Goal: Information Seeking & Learning: Learn about a topic

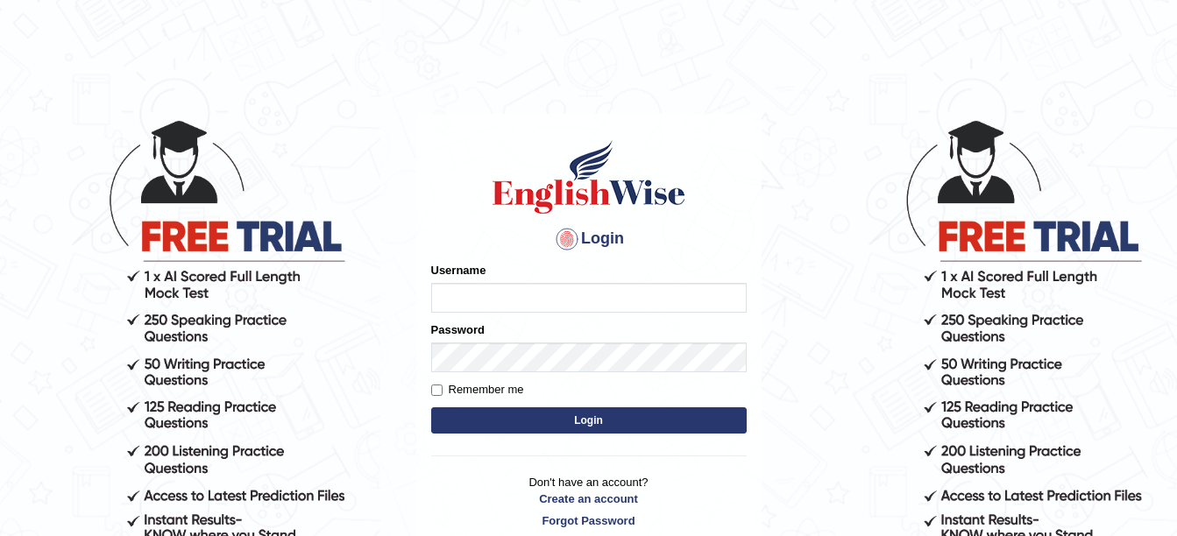
type input "amitpandey_parramatta"
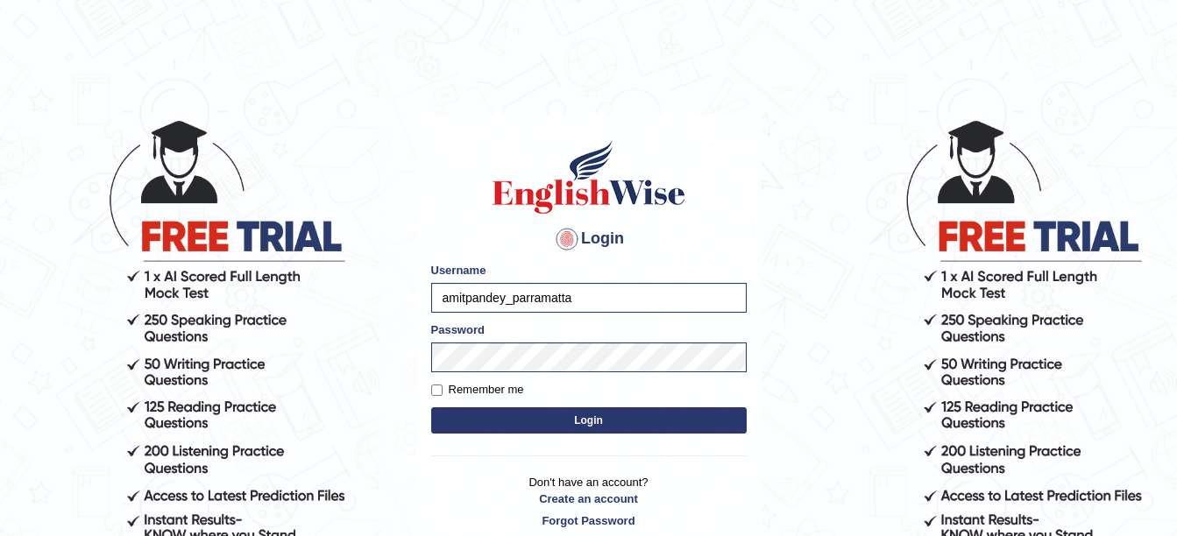
click at [478, 417] on button "Login" at bounding box center [588, 420] width 315 height 26
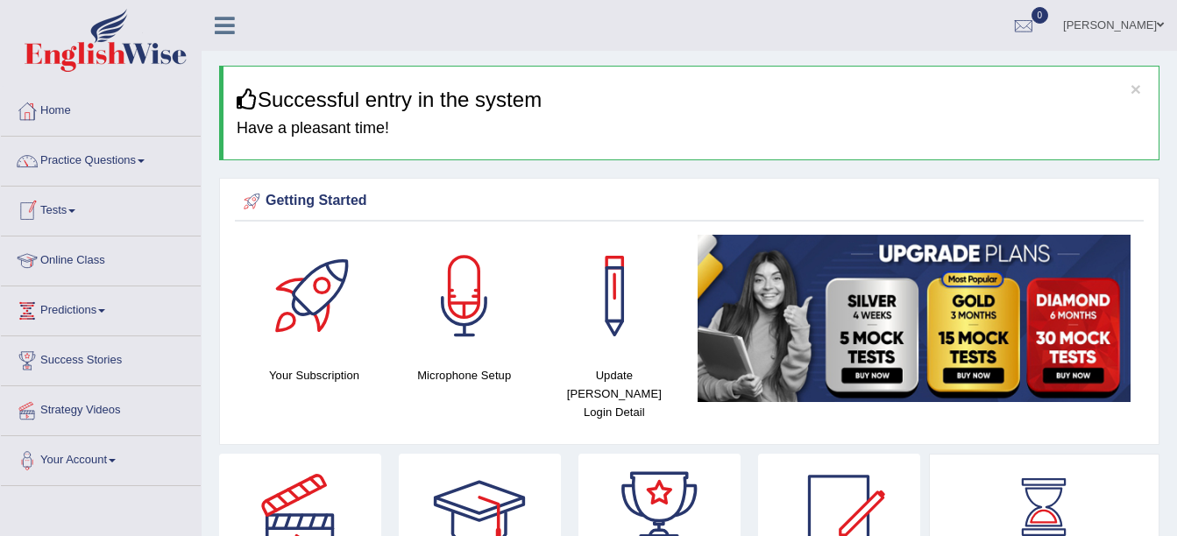
click at [145, 164] on link "Practice Questions" at bounding box center [101, 159] width 200 height 44
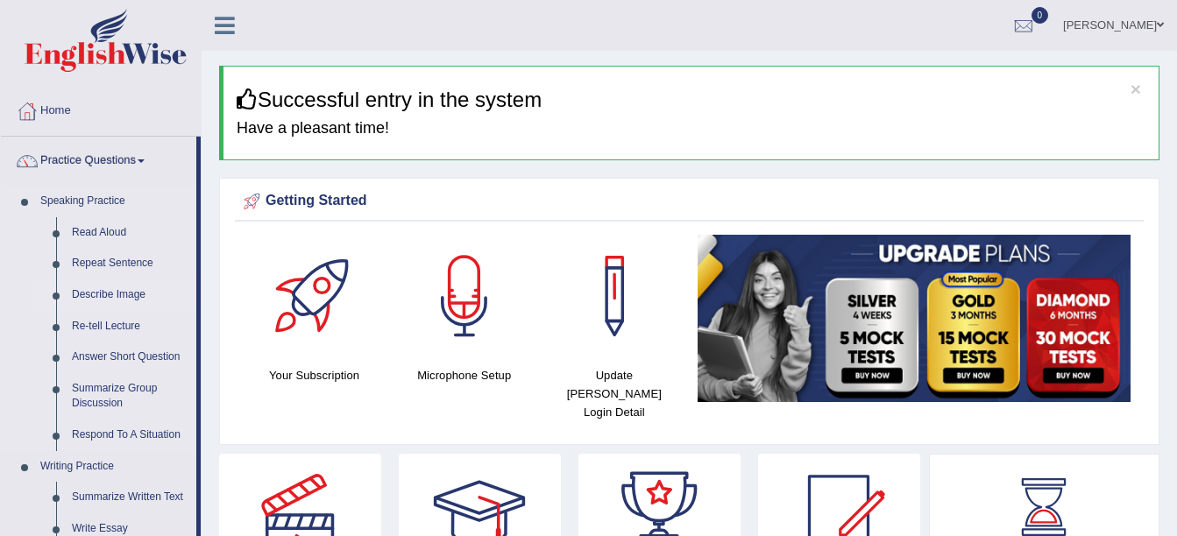
click at [101, 291] on link "Describe Image" at bounding box center [130, 296] width 132 height 32
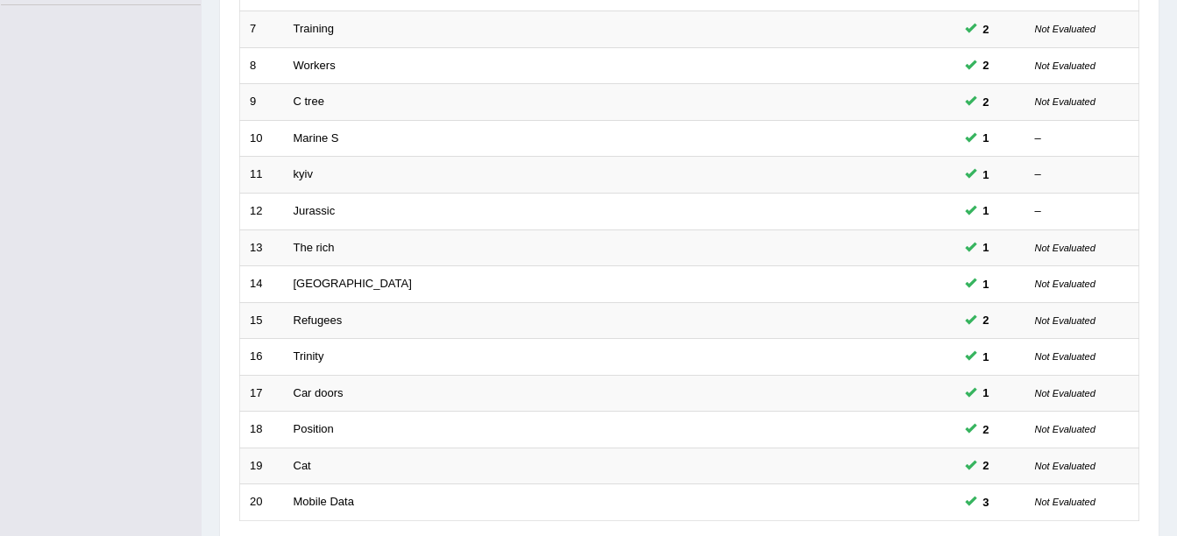
scroll to position [482, 0]
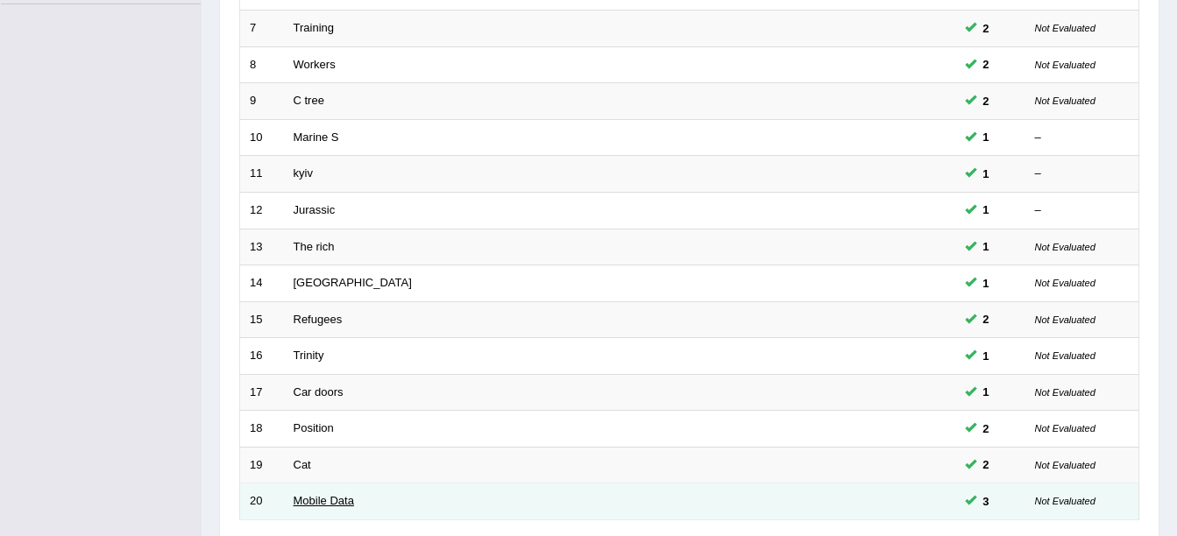
click at [322, 499] on link "Mobile Data" at bounding box center [324, 500] width 60 height 13
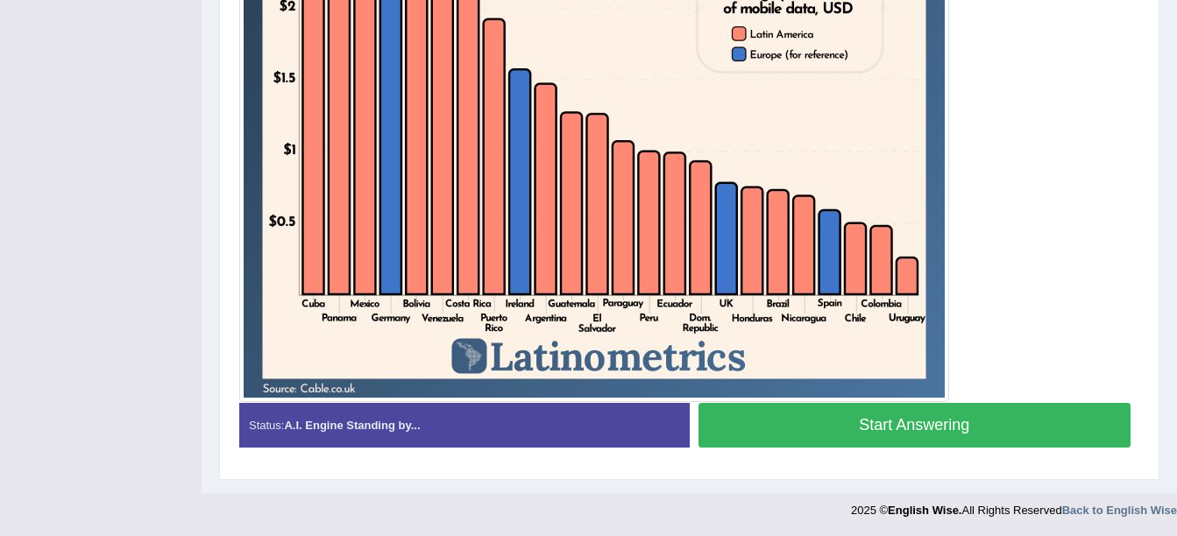
scroll to position [735, 0]
click at [728, 428] on button "Start Answering" at bounding box center [914, 424] width 433 height 45
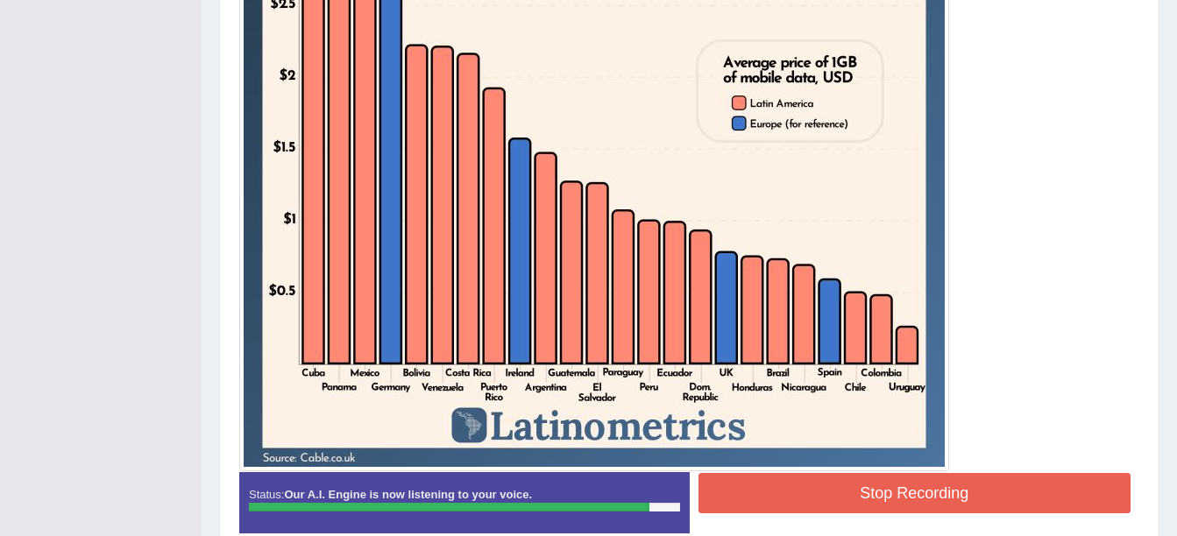
scroll to position [732, 0]
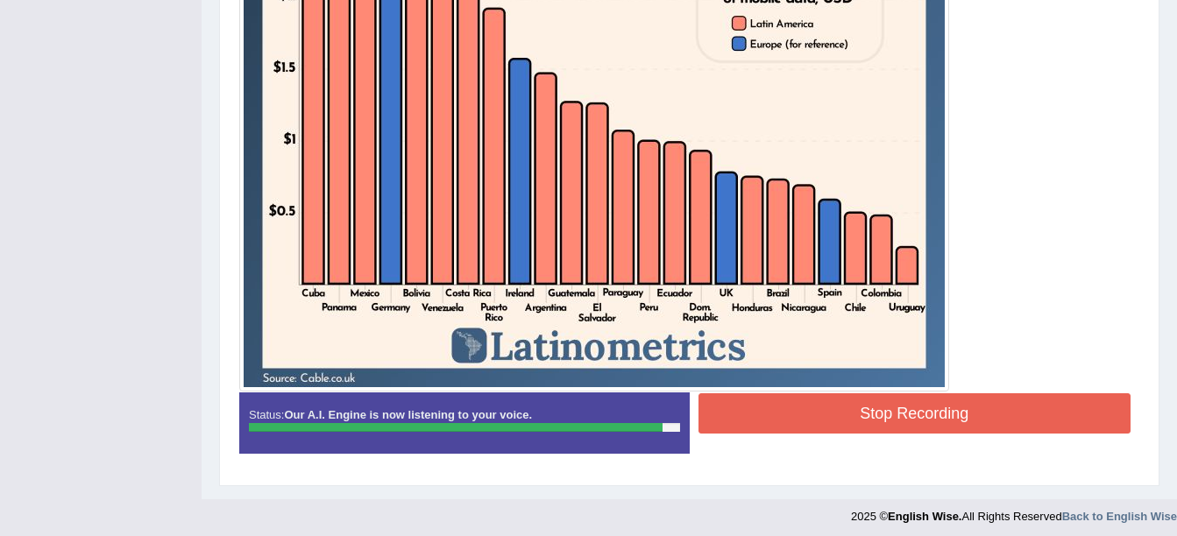
click at [713, 413] on button "Stop Recording" at bounding box center [914, 413] width 433 height 40
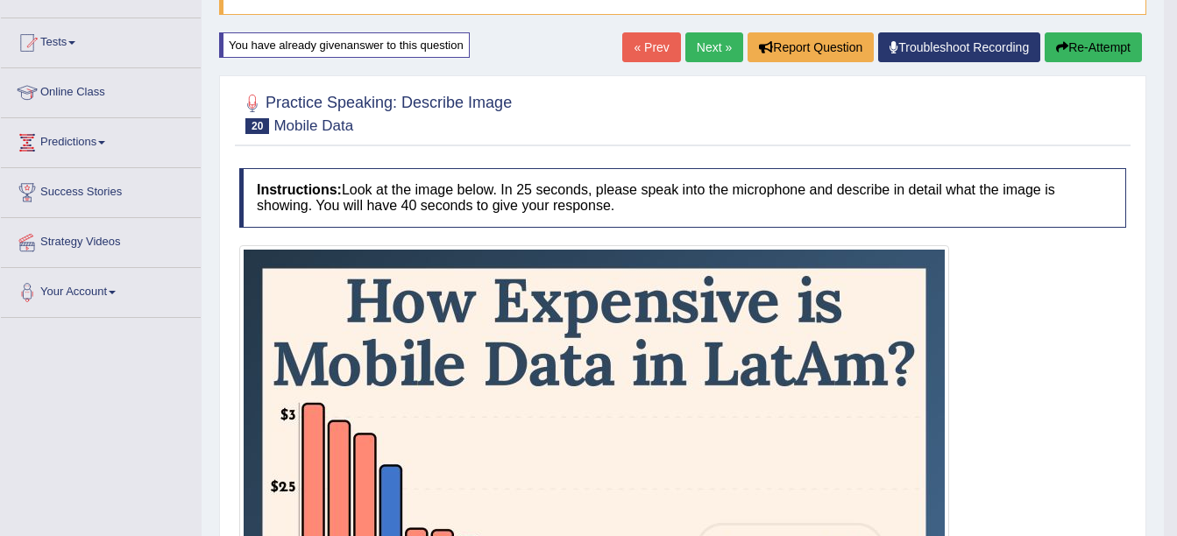
scroll to position [0, 0]
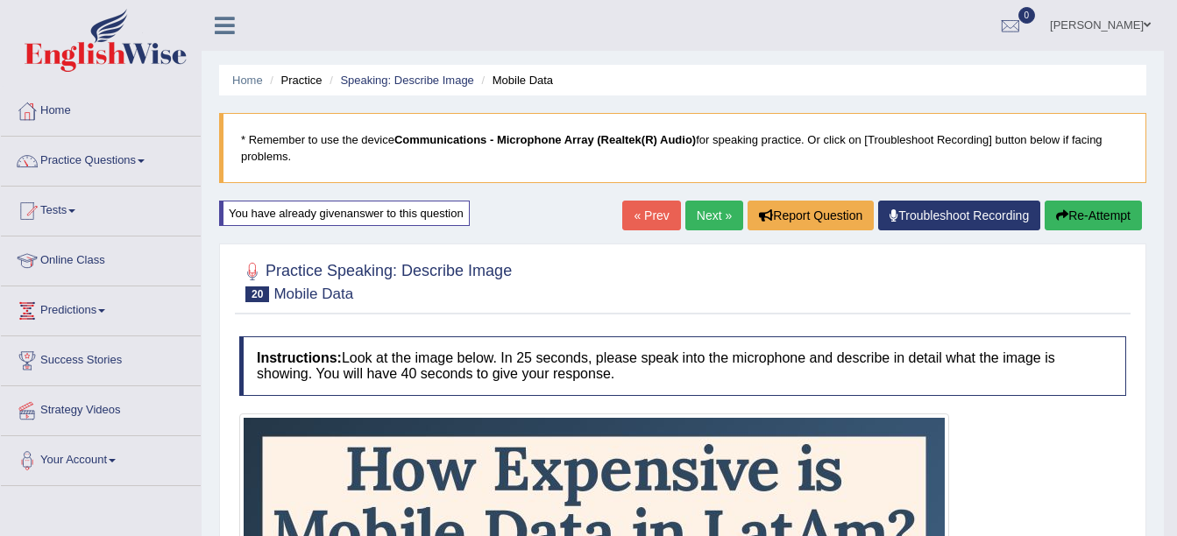
click at [712, 216] on link "Next »" at bounding box center [714, 216] width 58 height 30
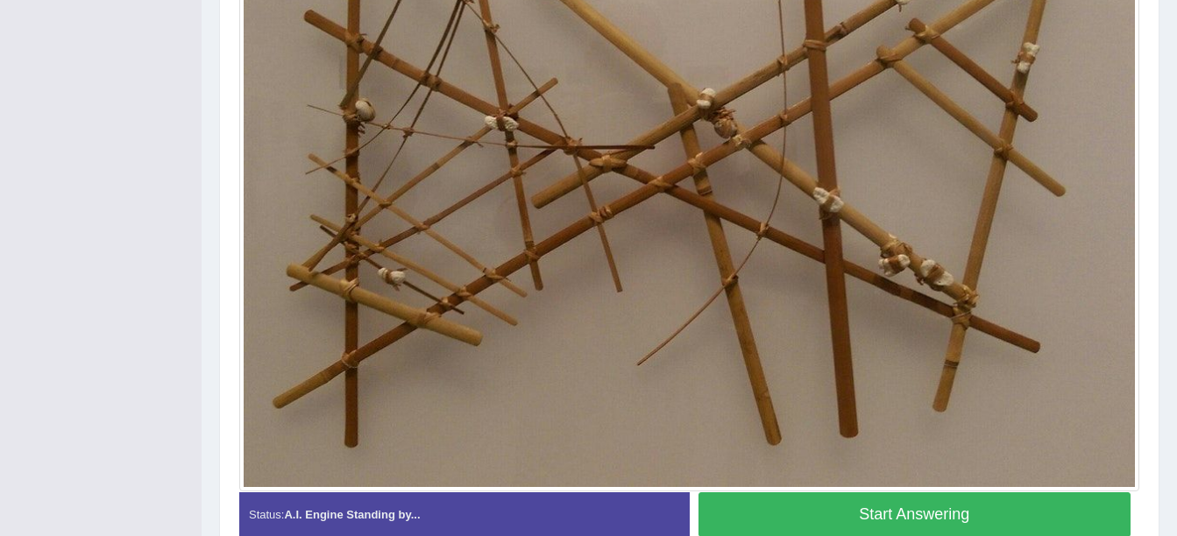
scroll to position [567, 0]
click at [754, 507] on button "Start Answering" at bounding box center [914, 514] width 433 height 45
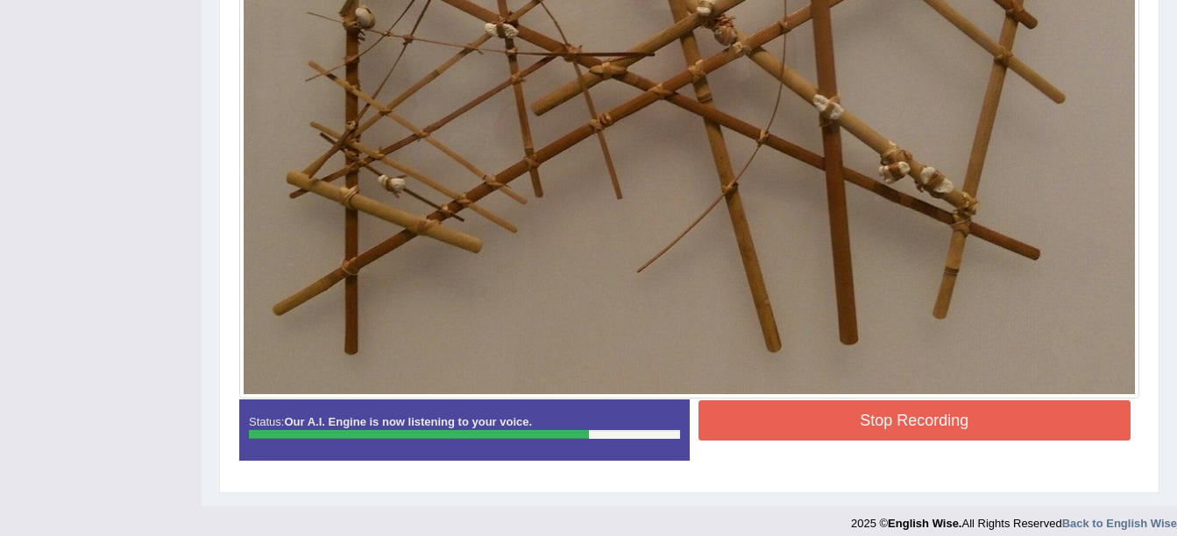
scroll to position [647, 0]
click at [712, 414] on button "Stop Recording" at bounding box center [914, 420] width 433 height 40
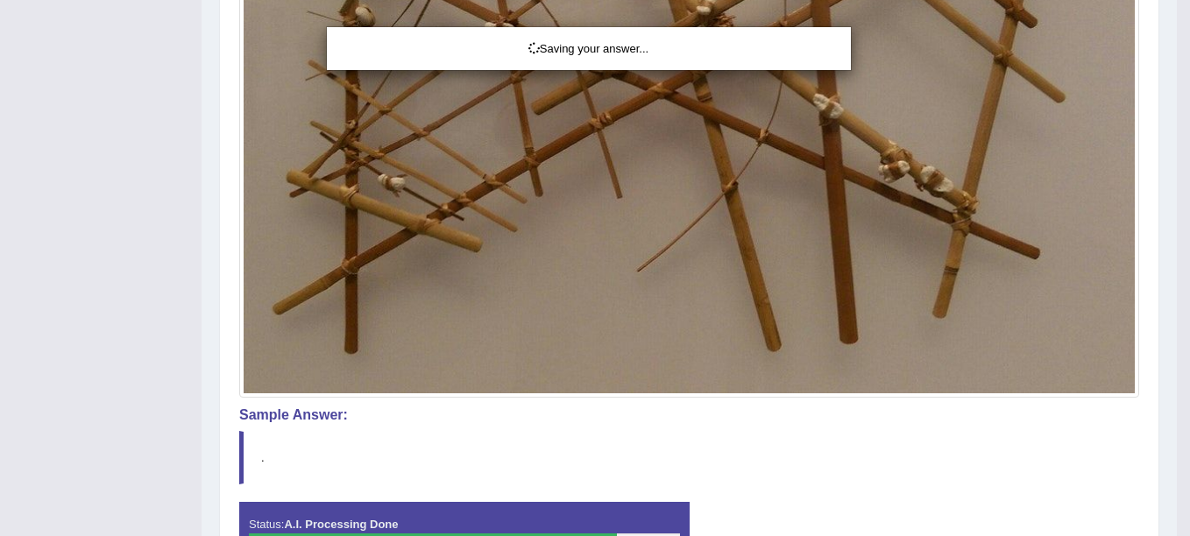
click at [655, 305] on div "Saving your answer..." at bounding box center [595, 268] width 1190 height 536
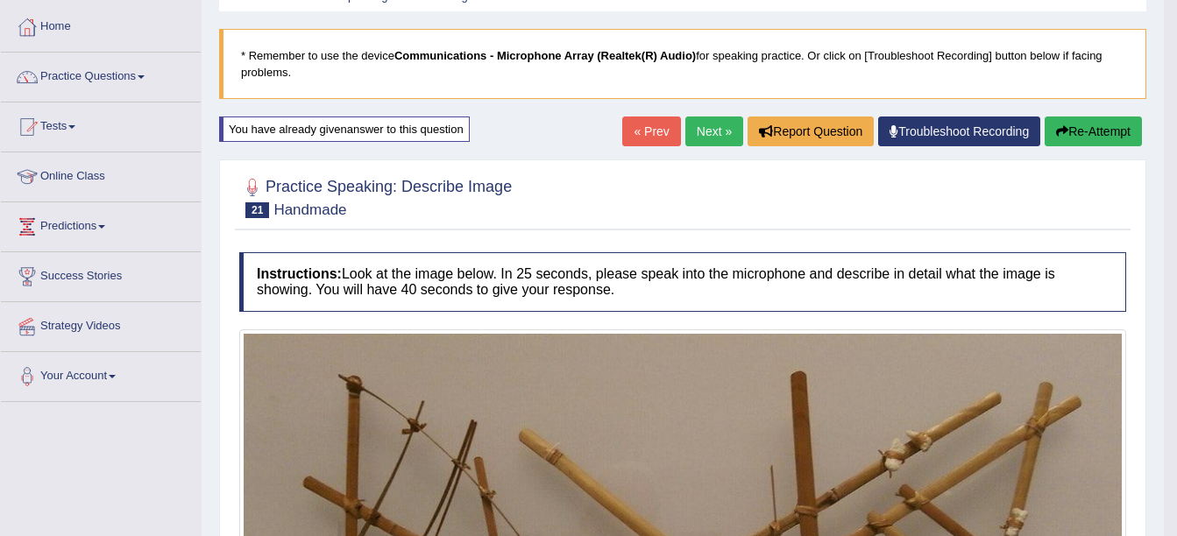
scroll to position [53, 0]
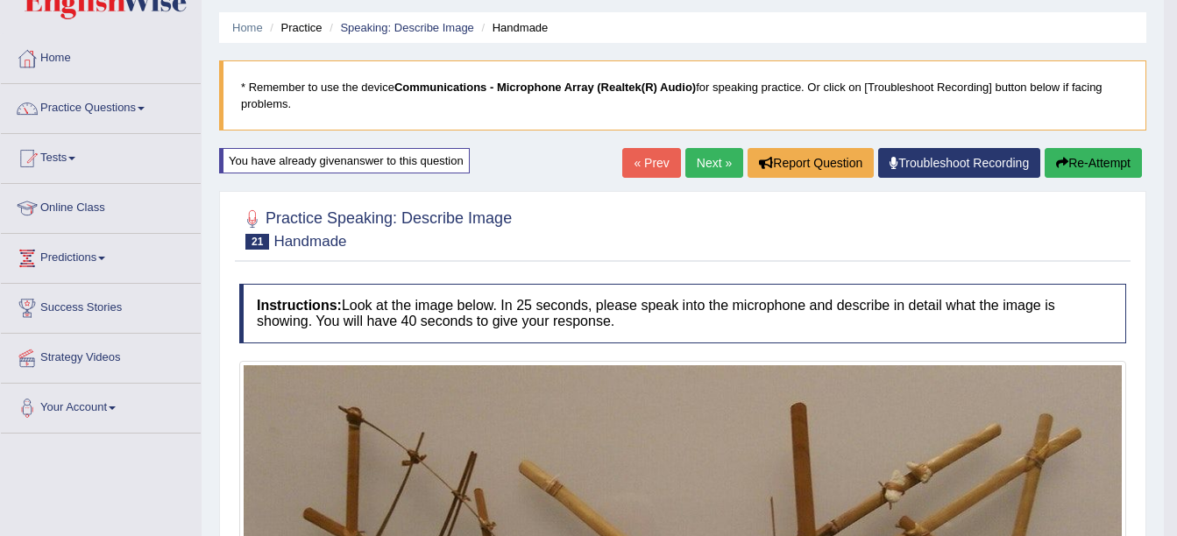
click at [698, 166] on link "Next »" at bounding box center [714, 163] width 58 height 30
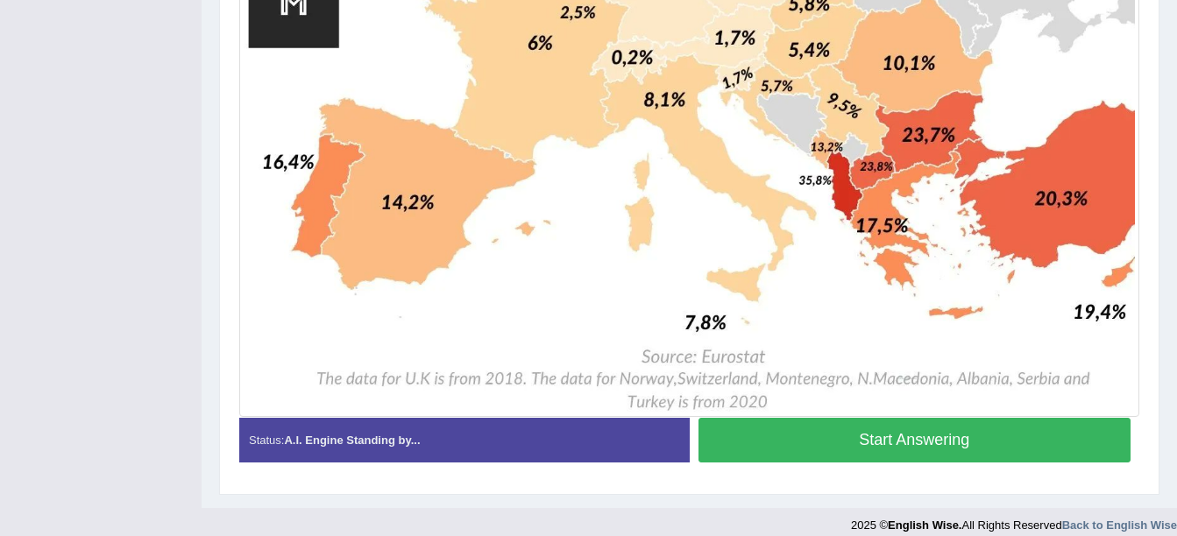
scroll to position [1150, 0]
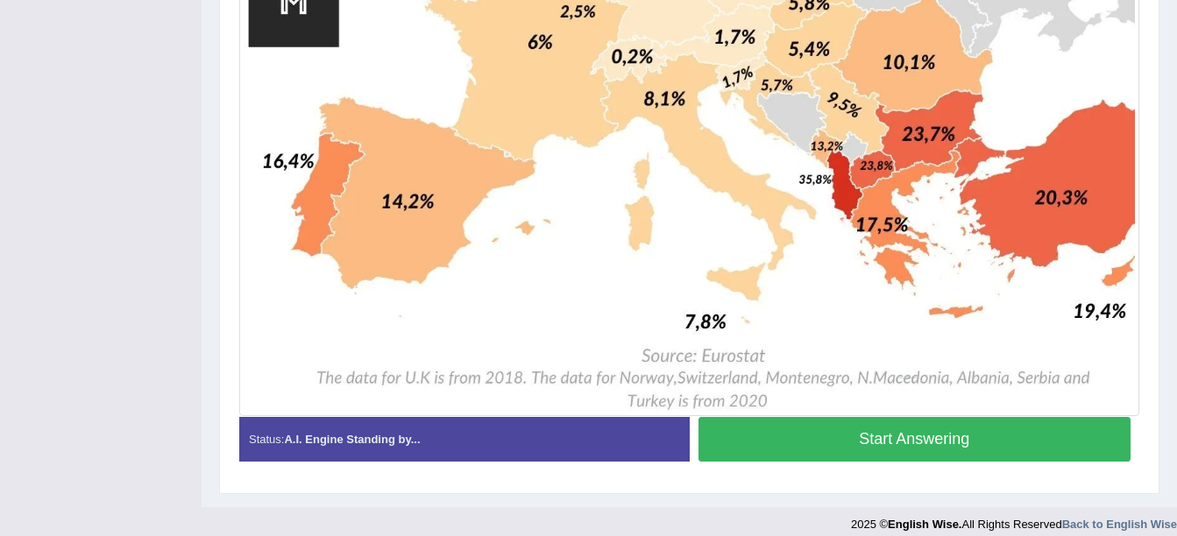
click at [751, 433] on button "Start Answering" at bounding box center [914, 439] width 433 height 45
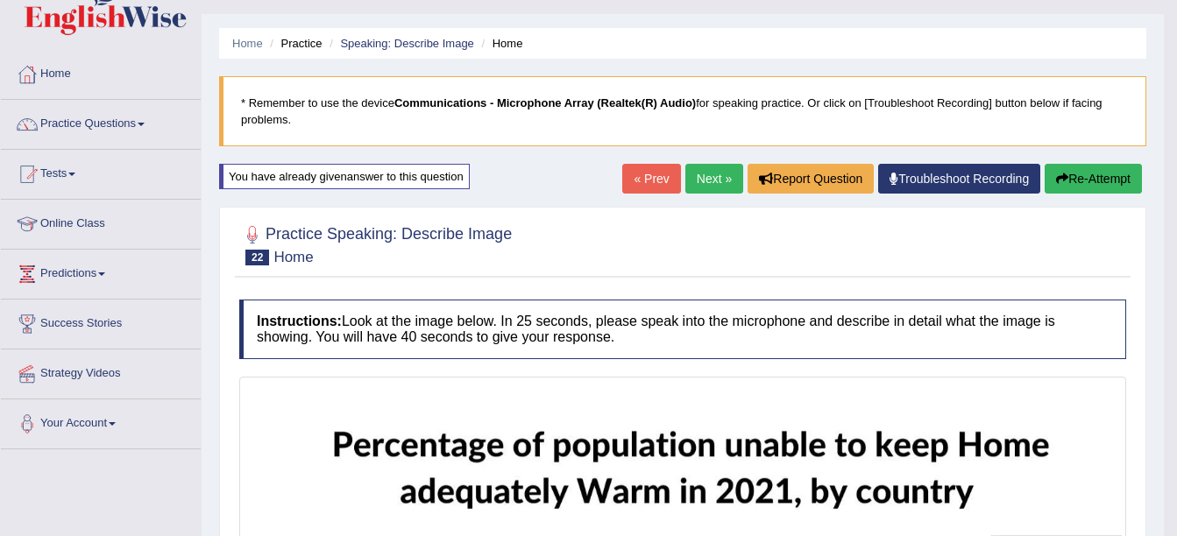
scroll to position [36, 0]
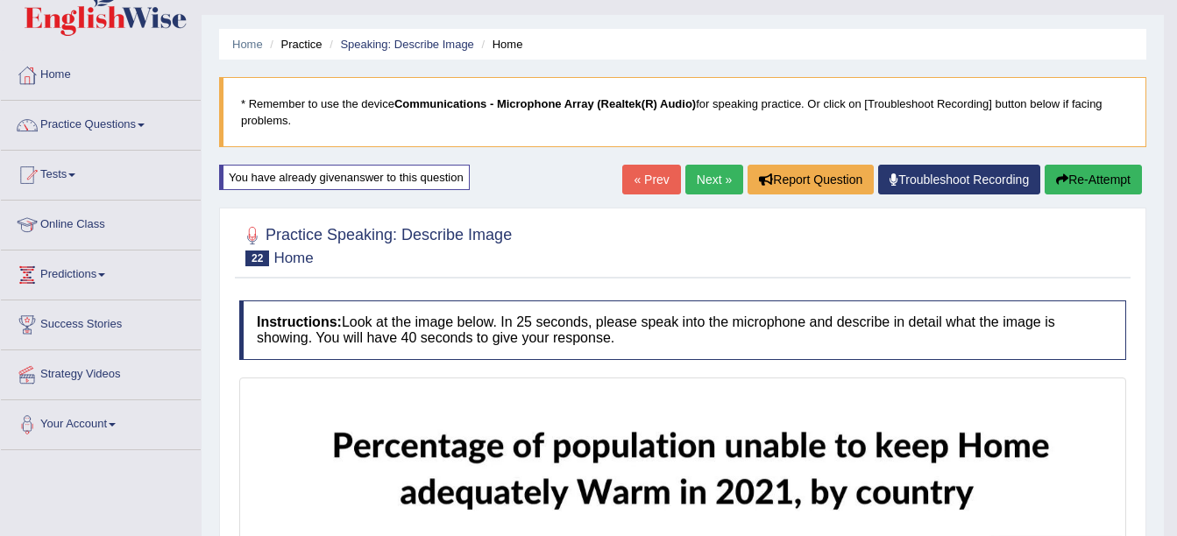
click at [696, 187] on link "Next »" at bounding box center [714, 180] width 58 height 30
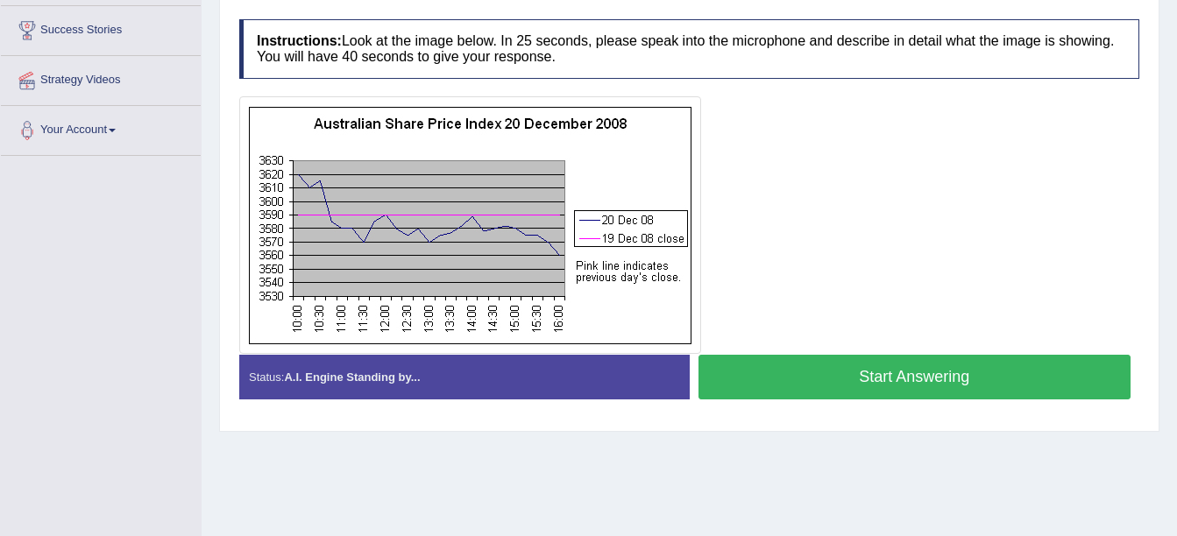
click at [813, 366] on button "Start Answering" at bounding box center [914, 377] width 433 height 45
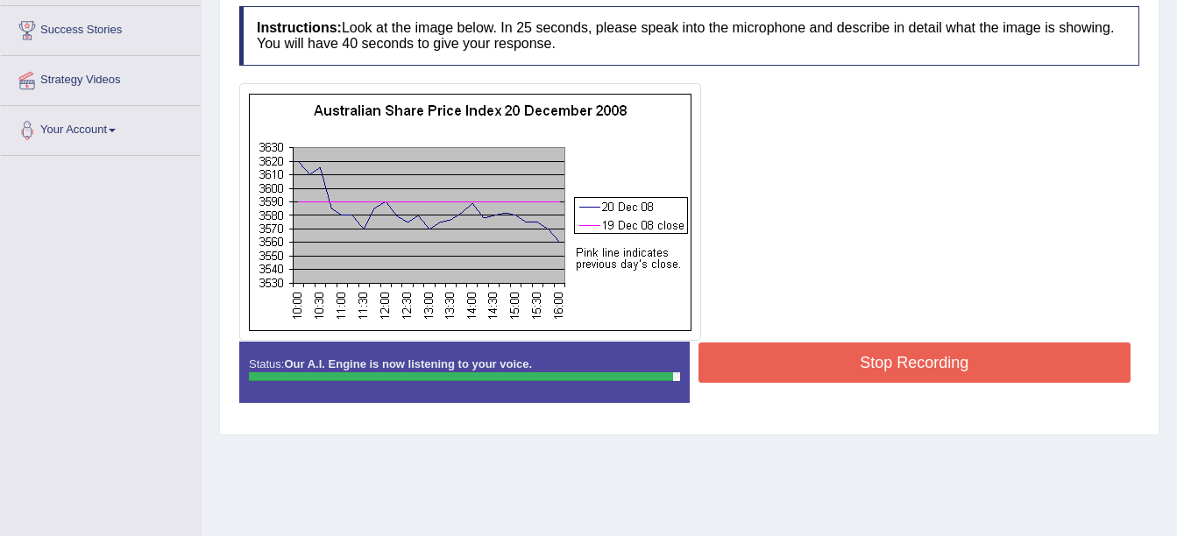
click at [814, 359] on button "Stop Recording" at bounding box center [914, 363] width 433 height 40
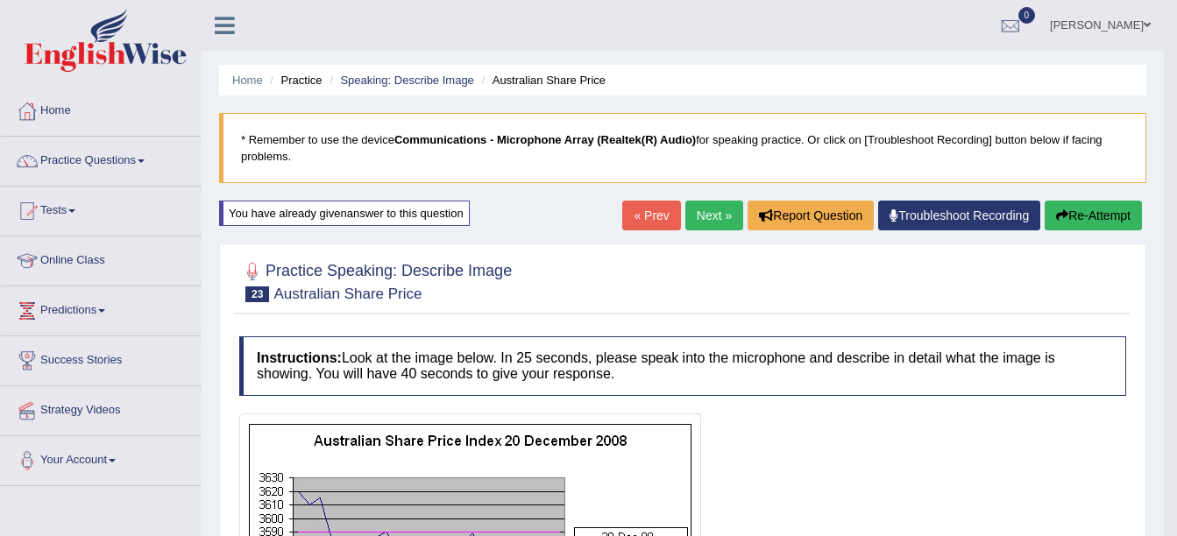
click at [695, 216] on link "Next »" at bounding box center [714, 216] width 58 height 30
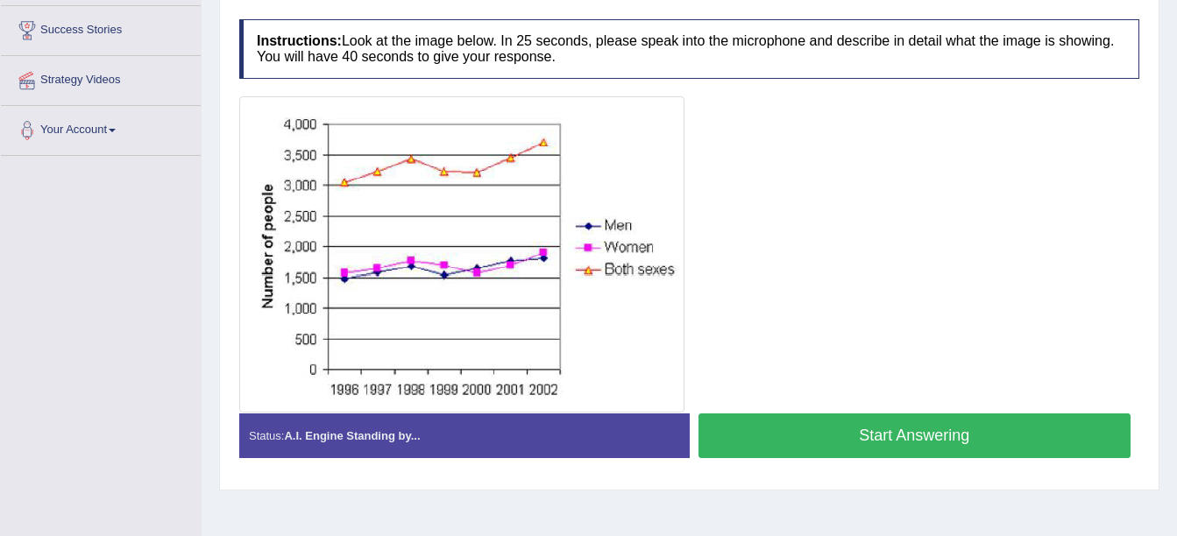
scroll to position [331, 0]
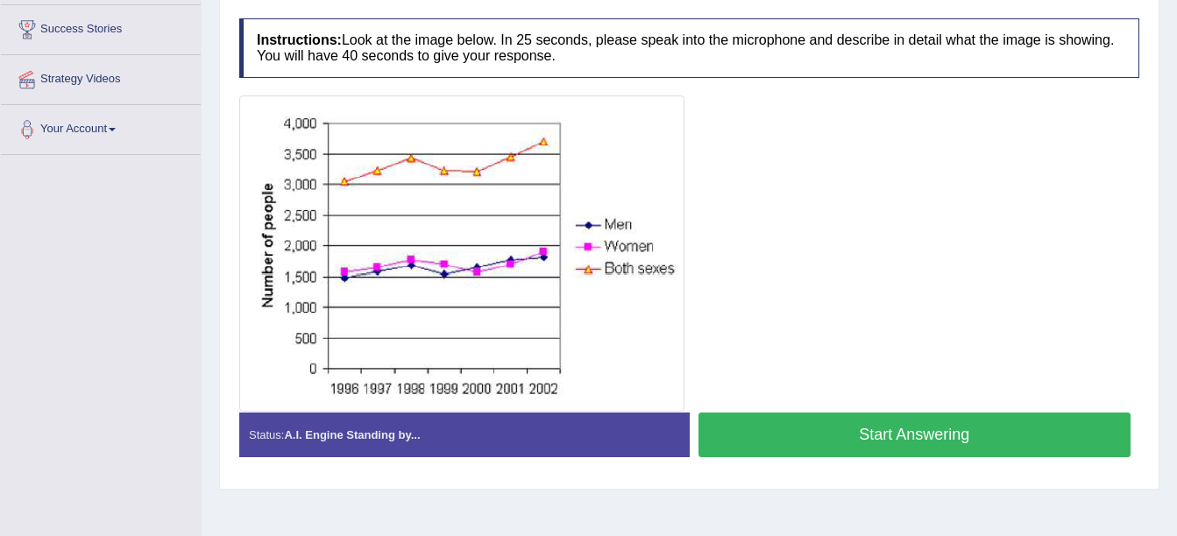
click at [769, 429] on button "Start Answering" at bounding box center [914, 435] width 433 height 45
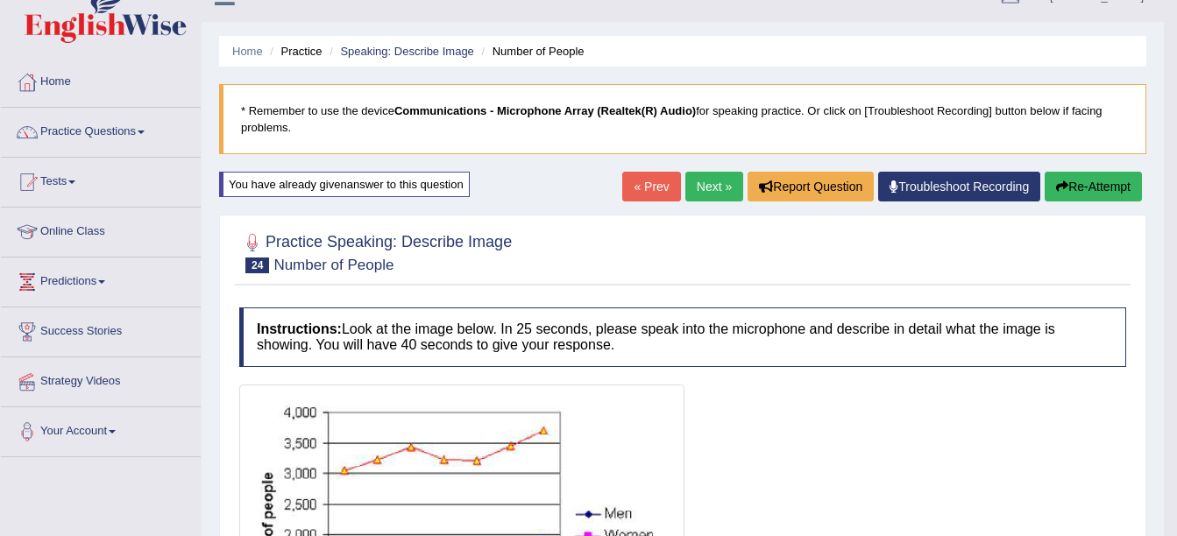
scroll to position [0, 0]
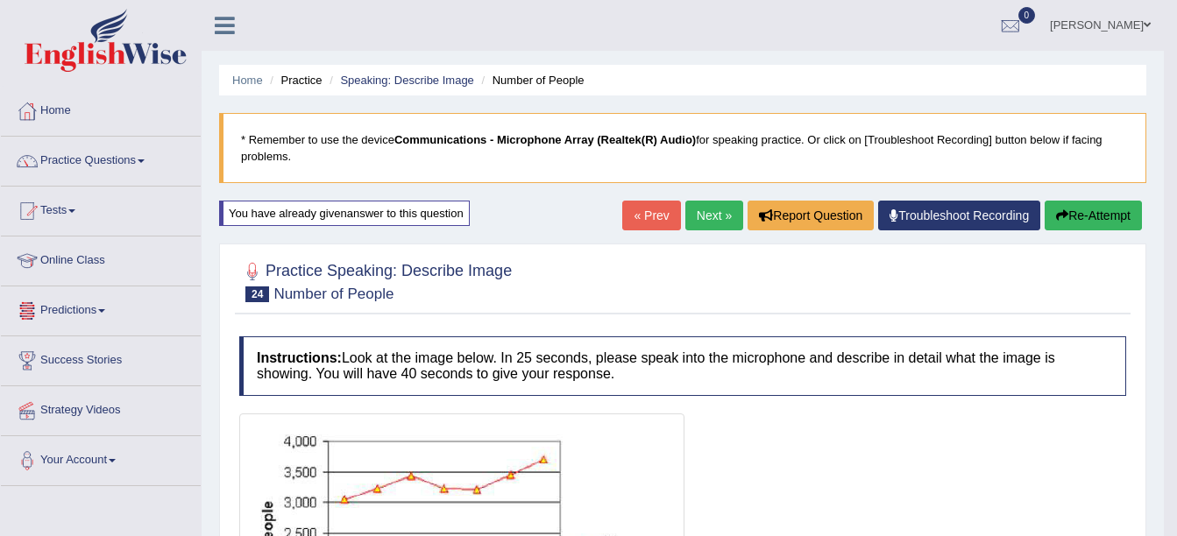
click at [91, 256] on link "Online Class" at bounding box center [101, 259] width 200 height 44
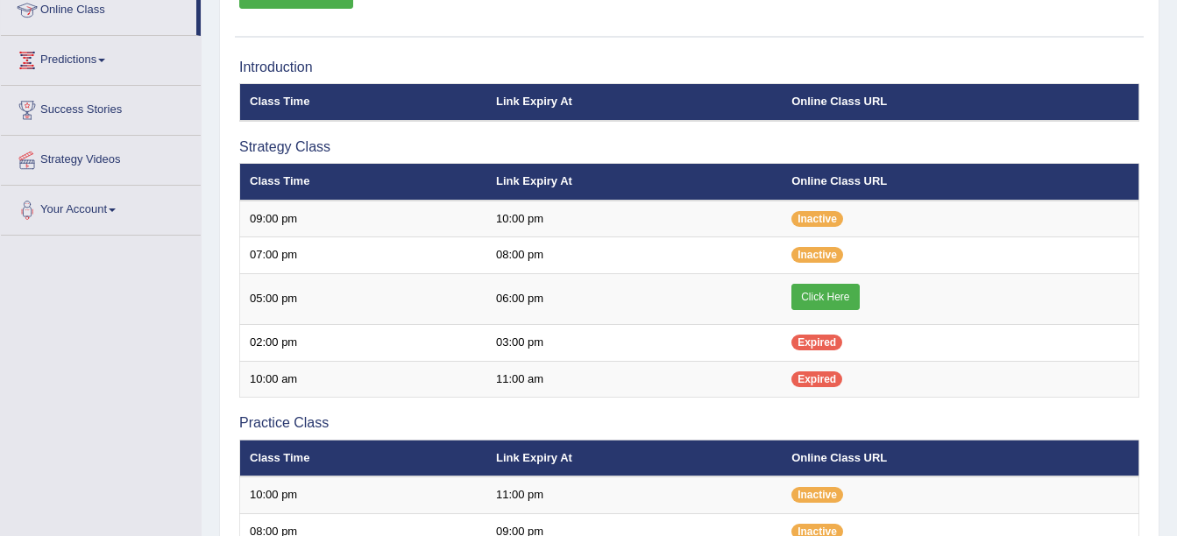
scroll to position [251, 0]
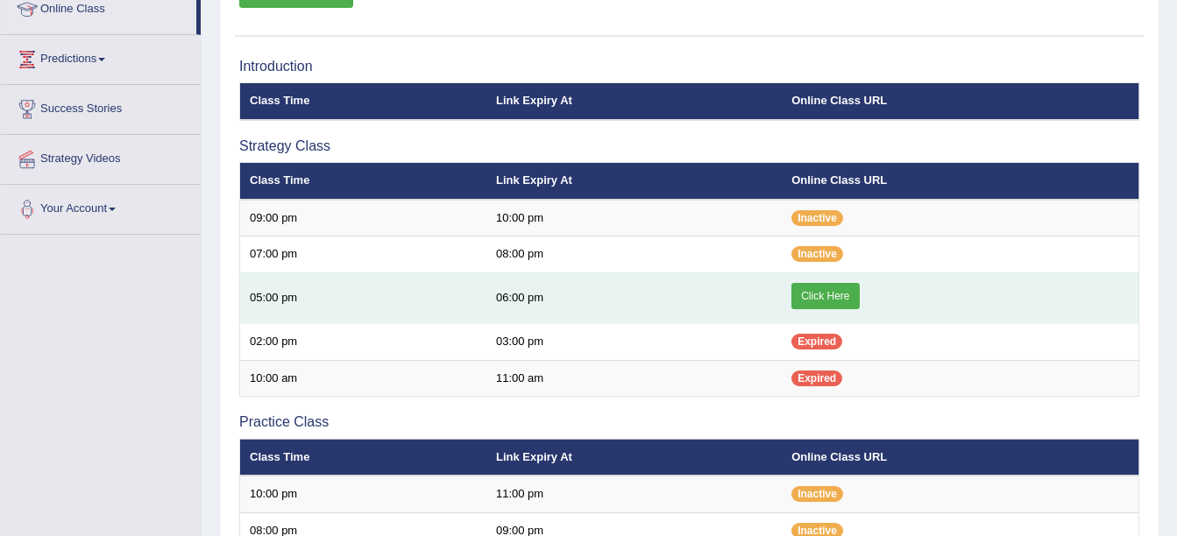
click at [821, 302] on link "Click Here" at bounding box center [824, 296] width 67 height 26
